Goal: Information Seeking & Learning: Learn about a topic

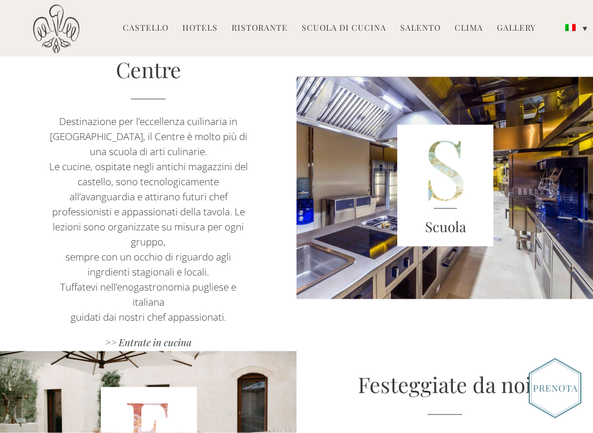
scroll to position [933, 0]
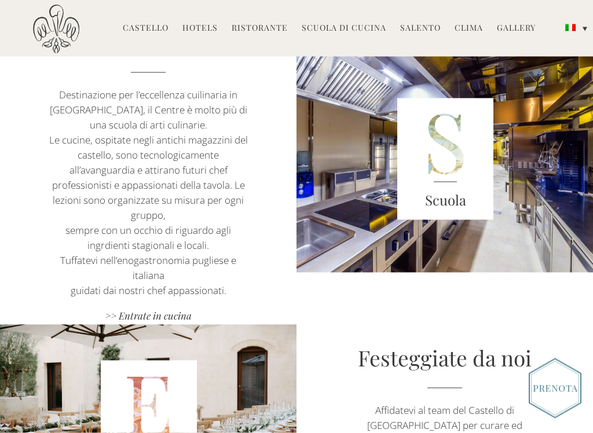
click at [147, 309] on link ">> Entrate in cucina" at bounding box center [148, 317] width 207 height 16
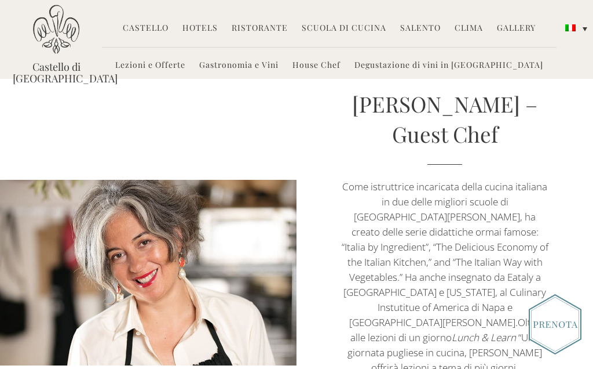
scroll to position [1281, 0]
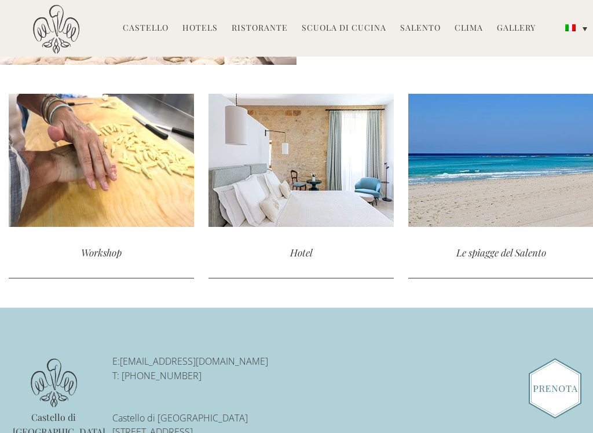
scroll to position [2241, 9]
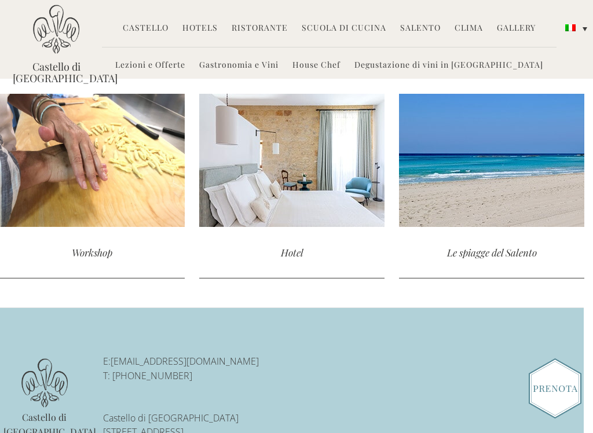
click at [499, 134] on div "read more" at bounding box center [491, 160] width 185 height 133
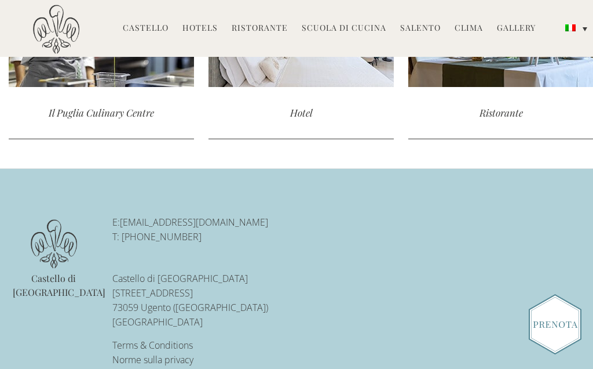
scroll to position [1085, 0]
